Goal: Task Accomplishment & Management: Manage account settings

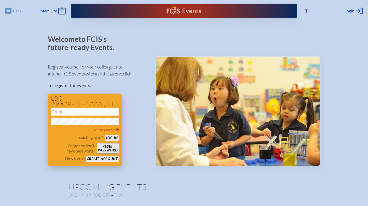
type input "[EMAIL_ADDRESS][DOMAIN_NAME]"
click at [112, 139] on button "Log in" at bounding box center [112, 138] width 14 height 6
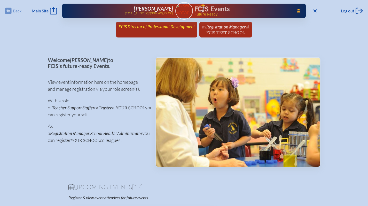
click at [143, 27] on span "FCIS Director of Professional Development" at bounding box center [157, 26] width 76 height 5
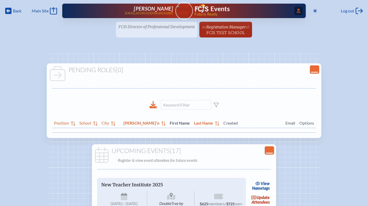
click at [297, 9] on icon at bounding box center [299, 11] width 4 height 4
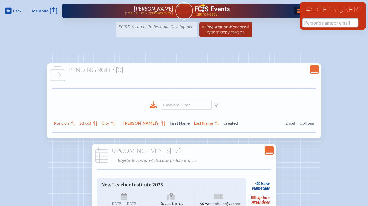
click at [320, 23] on input "text" at bounding box center [330, 23] width 55 height 8
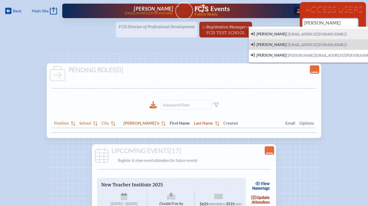
scroll to position [0, 4]
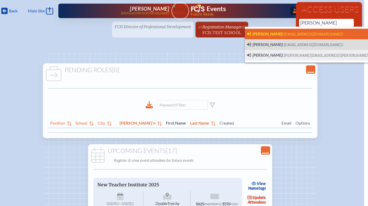
click at [282, 33] on span "[PERSON_NAME]" at bounding box center [268, 33] width 30 height 5
type input "[EMAIL_ADDRESS][DOMAIN_NAME]"
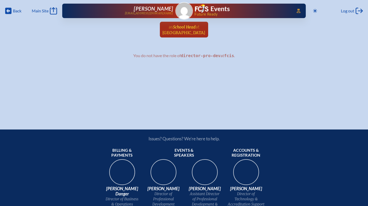
click at [175, 26] on span "School Head" at bounding box center [184, 27] width 22 height 5
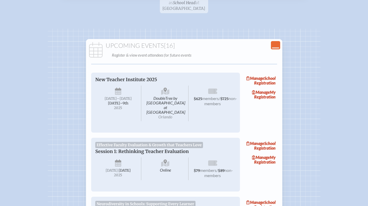
scroll to position [36, 0]
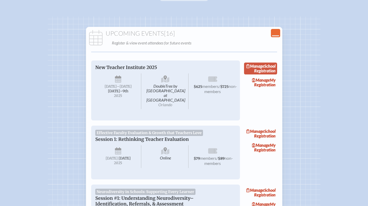
click at [253, 65] on link "Manage School Registration" at bounding box center [260, 69] width 33 height 12
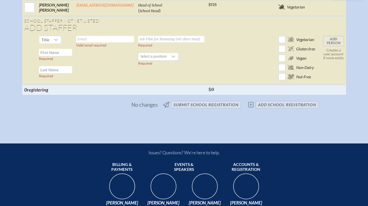
scroll to position [199, 0]
